Goal: Information Seeking & Learning: Compare options

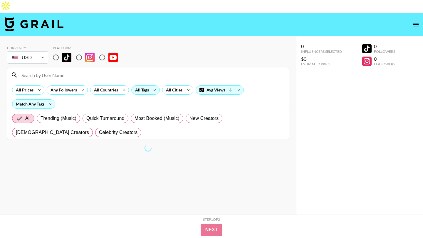
click at [147, 86] on div "All Tags" at bounding box center [140, 90] width 18 height 9
click at [160, 28] on div at bounding box center [211, 119] width 423 height 238
click at [78, 51] on input "radio" at bounding box center [79, 57] width 12 height 12
radio input "true"
click at [110, 86] on div "All Countries" at bounding box center [104, 90] width 29 height 9
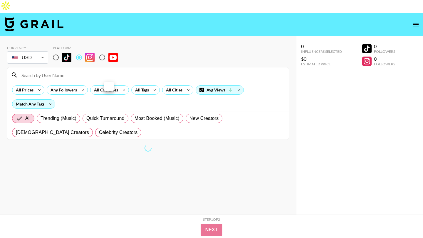
click at [117, 65] on div at bounding box center [211, 119] width 423 height 238
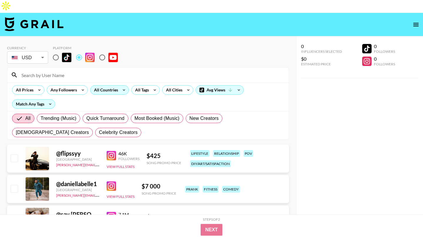
click at [113, 86] on div "All Countries" at bounding box center [104, 90] width 29 height 9
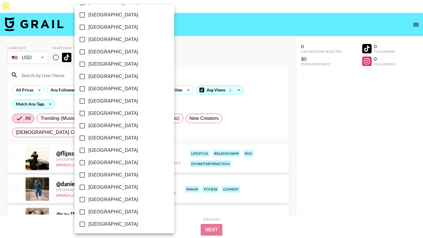
scroll to position [446, 0]
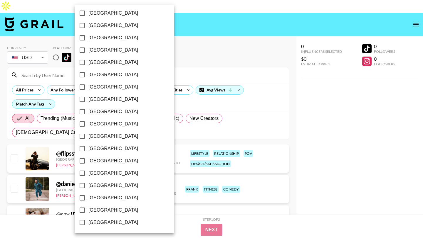
click at [109, 210] on span "[GEOGRAPHIC_DATA]" at bounding box center [113, 210] width 50 height 7
click at [88, 210] on input "[GEOGRAPHIC_DATA]" at bounding box center [82, 210] width 12 height 12
checkbox input "true"
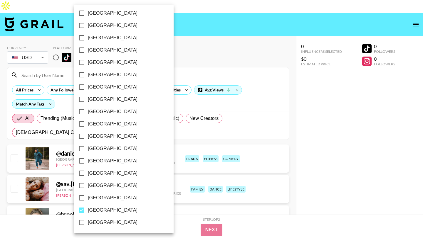
click at [164, 75] on div at bounding box center [211, 119] width 423 height 238
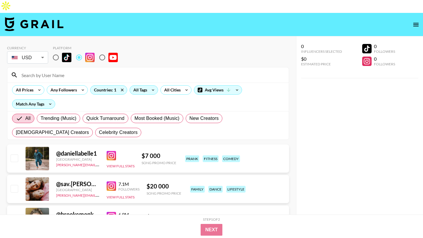
click at [148, 86] on icon at bounding box center [152, 90] width 9 height 9
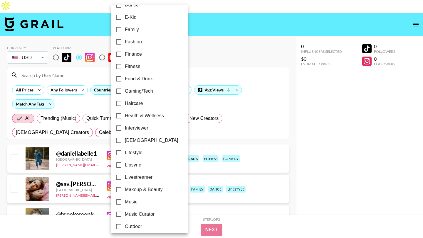
scroll to position [202, 0]
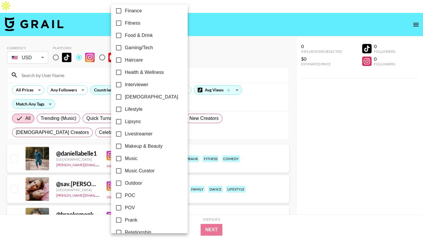
click at [141, 109] on span "Lifestyle" at bounding box center [134, 109] width 18 height 7
click at [125, 109] on input "Lifestyle" at bounding box center [118, 109] width 12 height 12
checkbox input "true"
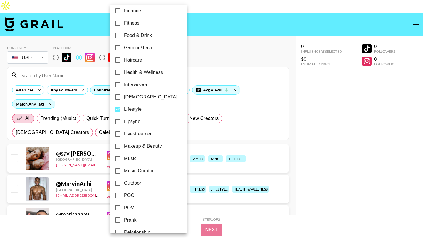
click at [210, 28] on div at bounding box center [211, 119] width 423 height 238
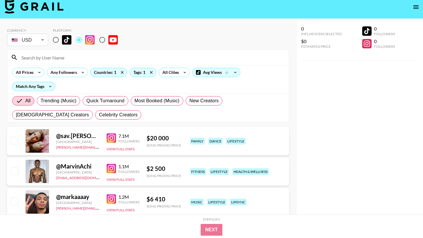
scroll to position [0, 0]
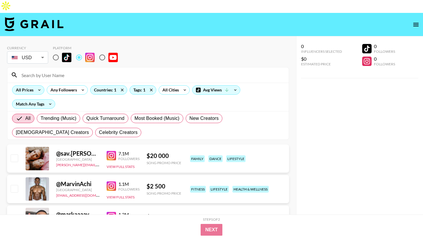
click at [34, 86] on div "All Prices" at bounding box center [23, 90] width 22 height 9
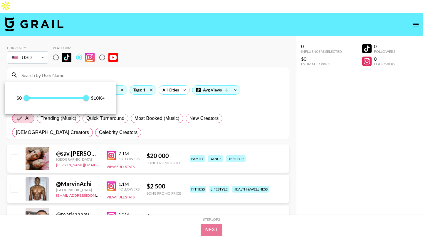
click at [34, 98] on span at bounding box center [56, 98] width 60 height 2
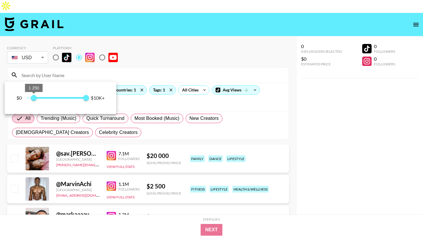
click at [31, 97] on span "1 250" at bounding box center [34, 98] width 6 height 6
type input "500"
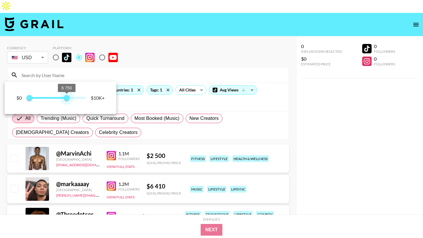
type input "750"
type input "0"
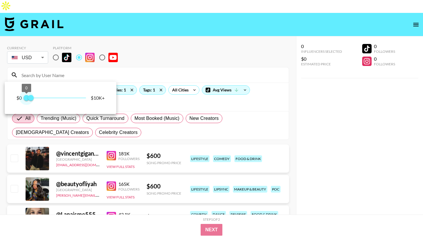
drag, startPoint x: 85, startPoint y: 99, endPoint x: 18, endPoint y: 99, distance: 66.9
click at [18, 99] on div "$0 0 750 $10K+" at bounding box center [60, 98] width 88 height 9
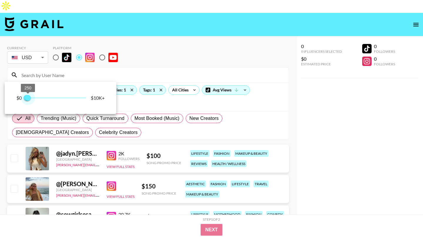
type input "500"
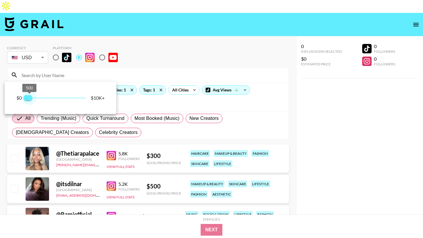
click at [30, 98] on span "500" at bounding box center [29, 98] width 6 height 6
click at [156, 48] on div at bounding box center [211, 119] width 423 height 238
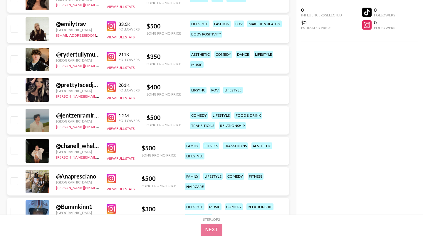
scroll to position [252, 0]
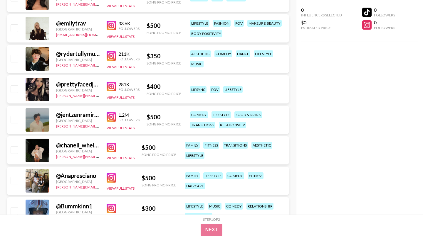
click at [110, 143] on img at bounding box center [111, 147] width 9 height 9
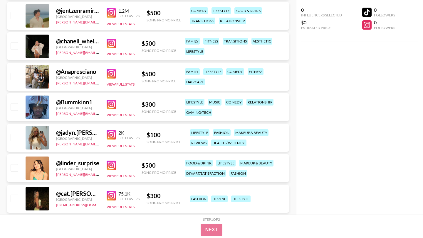
scroll to position [364, 0]
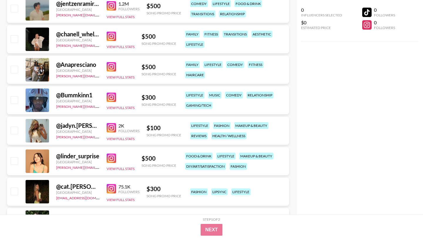
click at [110, 123] on img at bounding box center [111, 127] width 9 height 9
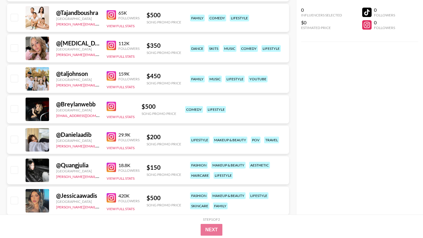
scroll to position [1131, 0]
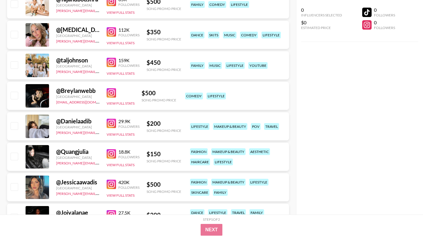
click at [112, 116] on div "29.9K Followers View Full Stats" at bounding box center [123, 126] width 33 height 21
click at [112, 119] on img at bounding box center [111, 123] width 9 height 9
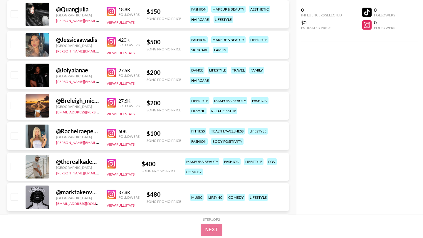
scroll to position [1274, 0]
click at [111, 98] on img at bounding box center [111, 102] width 9 height 9
click at [113, 129] on img at bounding box center [111, 133] width 9 height 9
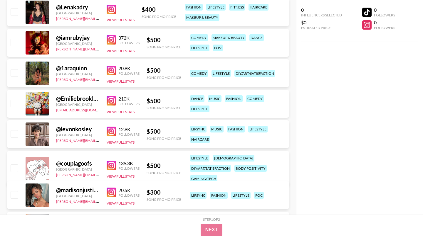
scroll to position [1940, 0]
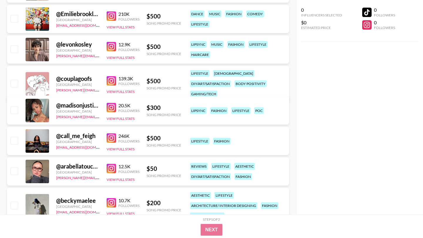
click at [111, 164] on img at bounding box center [111, 168] width 9 height 9
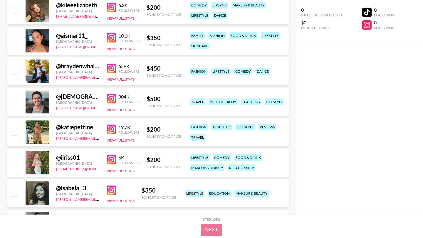
scroll to position [2854, 0]
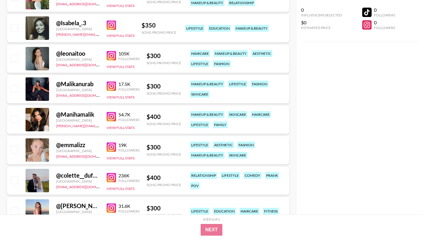
click at [112, 143] on img at bounding box center [111, 147] width 9 height 9
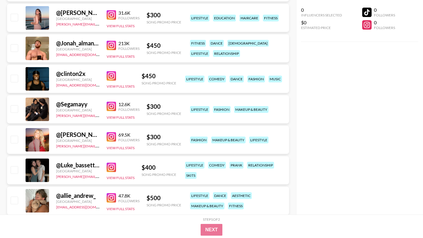
scroll to position [3048, 0]
click at [110, 193] on img at bounding box center [111, 197] width 9 height 9
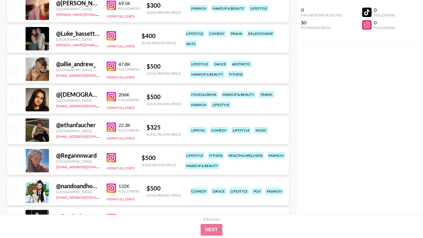
scroll to position [3211, 0]
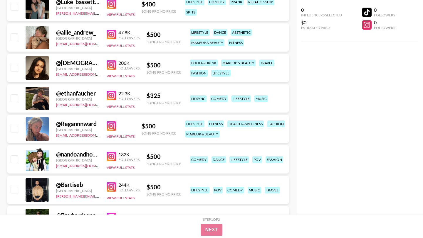
click at [113, 121] on img at bounding box center [111, 125] width 9 height 9
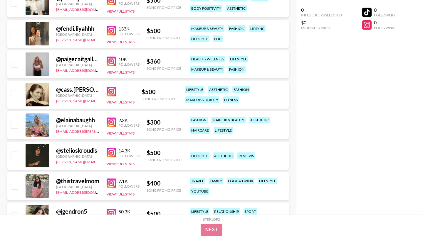
scroll to position [3628, 0]
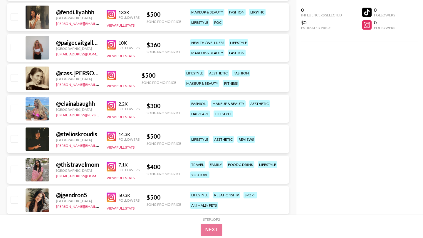
click at [113, 71] on img at bounding box center [111, 75] width 9 height 9
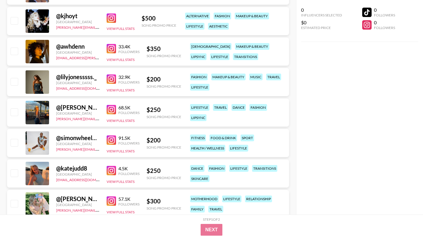
scroll to position [4149, 0]
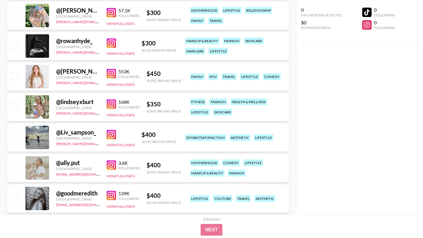
click at [113, 191] on img at bounding box center [111, 195] width 9 height 9
